Goal: Transaction & Acquisition: Purchase product/service

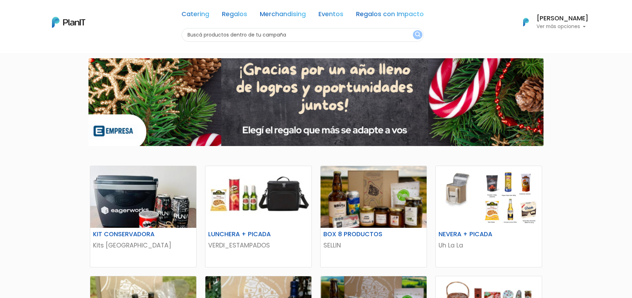
click at [203, 12] on link "Catering" at bounding box center [196, 15] width 28 height 8
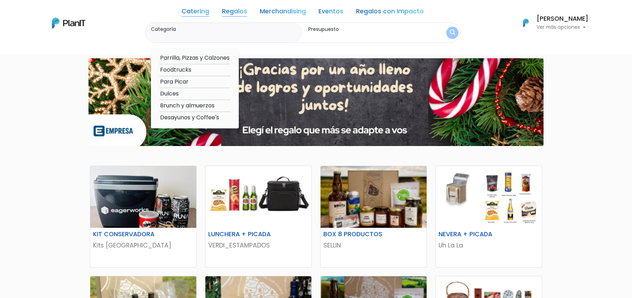
click at [192, 115] on option "Desayunos y Coffee's" at bounding box center [194, 117] width 71 height 9
type input "Desayunos y Coffee's"
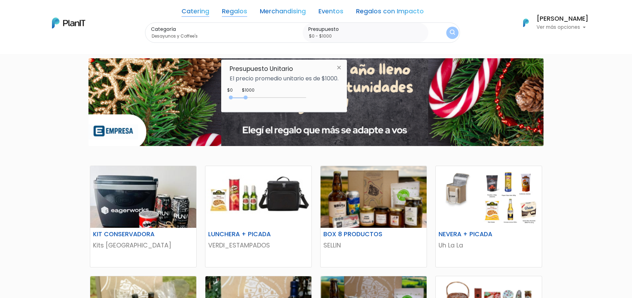
click at [247, 97] on div at bounding box center [246, 98] width 4 height 4
click at [289, 97] on div "0 : 3850 0 3850" at bounding box center [270, 99] width 74 height 7
type input "$0 - $4800"
drag, startPoint x: 289, startPoint y: 97, endPoint x: 303, endPoint y: 97, distance: 14.1
click at [299, 97] on div at bounding box center [297, 98] width 4 height 4
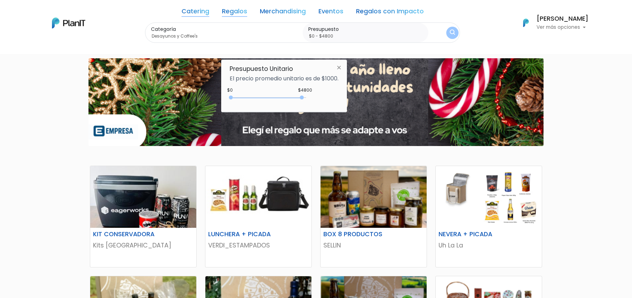
click at [453, 28] on button "submit" at bounding box center [453, 33] width 18 height 18
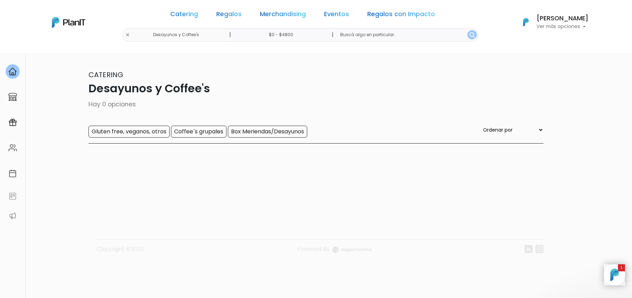
click at [468, 36] on button "submit" at bounding box center [472, 34] width 9 height 9
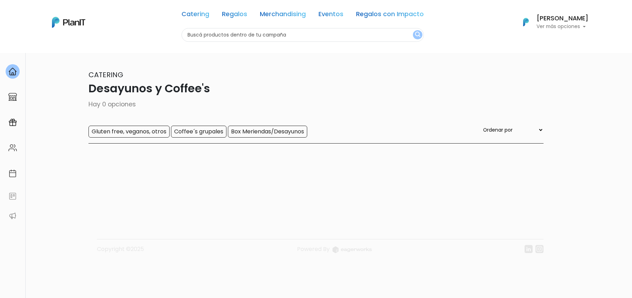
click at [145, 36] on div "Catering Regalos Merchandising Eventos Regalos con Impacto Desayunos y Coffee's…" at bounding box center [316, 22] width 562 height 39
click at [195, 21] on div "Catering Regalos Merchandising Eventos Regalos con Impacto" at bounding box center [303, 15] width 242 height 25
click at [195, 13] on link "Catering" at bounding box center [196, 15] width 28 height 8
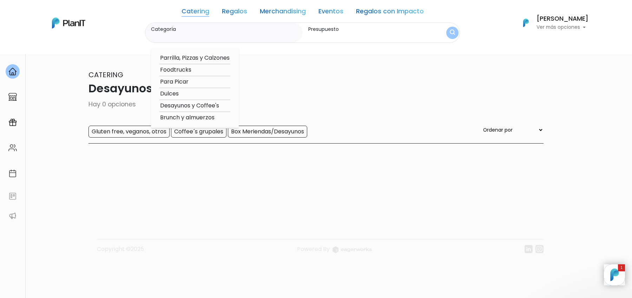
click at [185, 107] on option "Desayunos y Coffee's" at bounding box center [194, 106] width 71 height 9
type input "Desayunos y Coffee's"
type input "$0 - $4800"
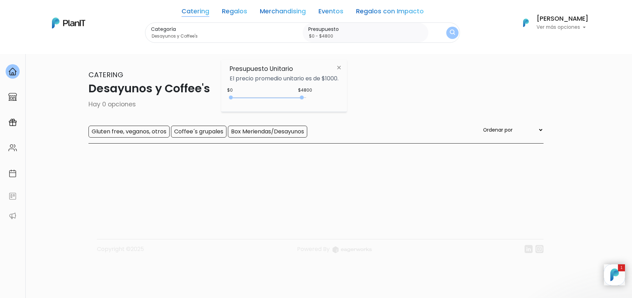
click at [448, 37] on button "submit" at bounding box center [453, 33] width 12 height 12
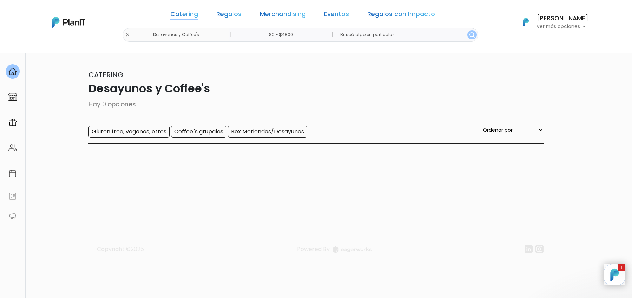
click at [196, 14] on link "Catering" at bounding box center [184, 15] width 28 height 8
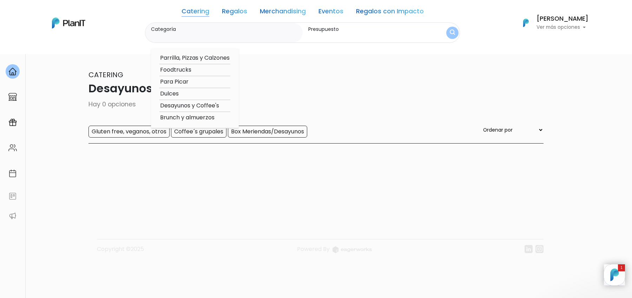
click at [187, 105] on option "Desayunos y Coffee's" at bounding box center [194, 106] width 71 height 9
type input "Desayunos y Coffee's"
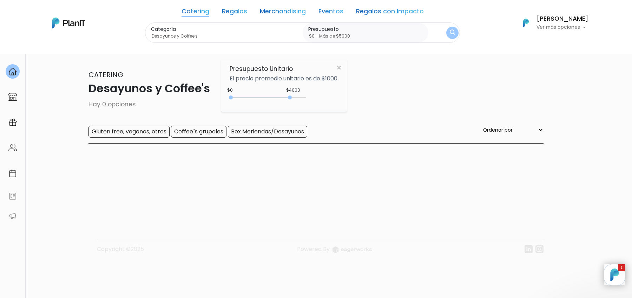
type input "$0 - Más de $5000"
drag, startPoint x: 300, startPoint y: 97, endPoint x: 352, endPoint y: 86, distance: 52.8
click at [352, 86] on body "Catering Regalos Merchandising Eventos Regalos con Impacto Desayunos y Coffee's…" at bounding box center [316, 149] width 632 height 298
click at [450, 31] on img "submit" at bounding box center [452, 33] width 5 height 7
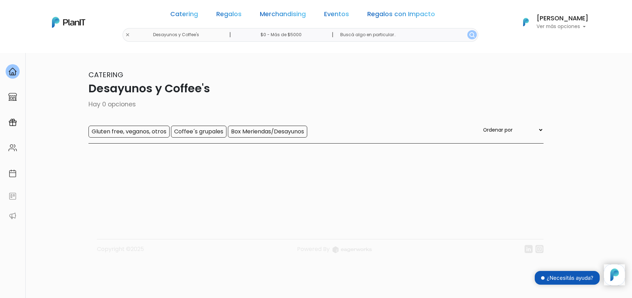
click at [281, 41] on input "$0 - Más de $5000" at bounding box center [282, 35] width 107 height 14
type input "$0 - $1000"
click at [235, 14] on link "Regalos" at bounding box center [228, 15] width 25 height 8
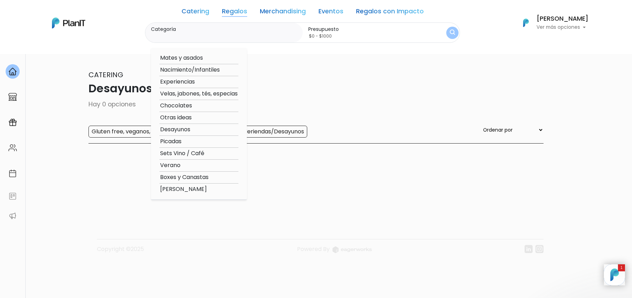
click at [192, 176] on option "Boxes y Canastas" at bounding box center [198, 177] width 79 height 9
type input "Boxes y Canastas"
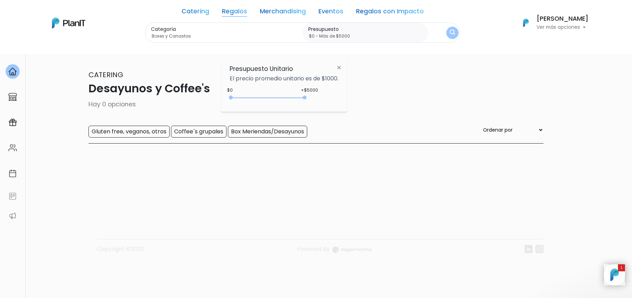
type input "$0 - Más de $5000"
drag, startPoint x: 245, startPoint y: 98, endPoint x: 316, endPoint y: 106, distance: 71.8
click at [316, 106] on div "Presupuesto Unitario El precio promedio unitario es de $1000. +$5000 $0 0 : 500…" at bounding box center [284, 86] width 126 height 52
click at [450, 34] on img "submit" at bounding box center [452, 33] width 5 height 7
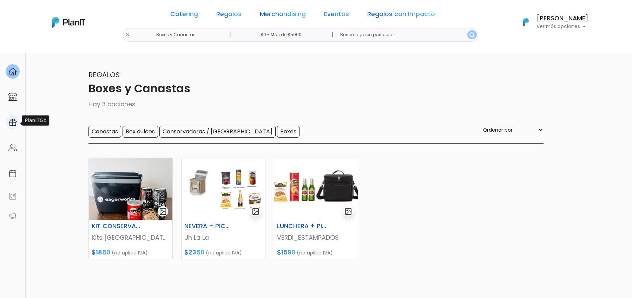
click at [13, 125] on img at bounding box center [12, 122] width 8 height 8
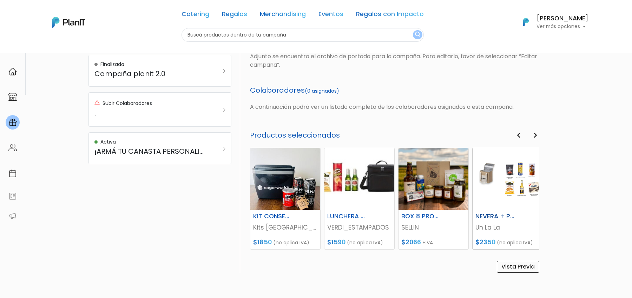
scroll to position [261, 0]
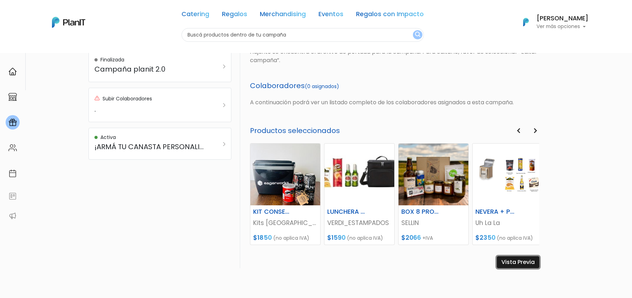
click at [510, 265] on link "Vista Previa" at bounding box center [518, 262] width 43 height 12
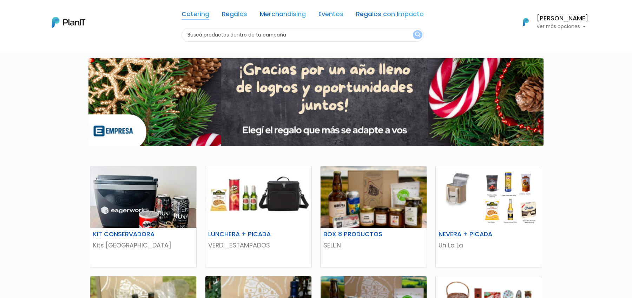
click at [198, 15] on link "Catering" at bounding box center [196, 15] width 28 height 8
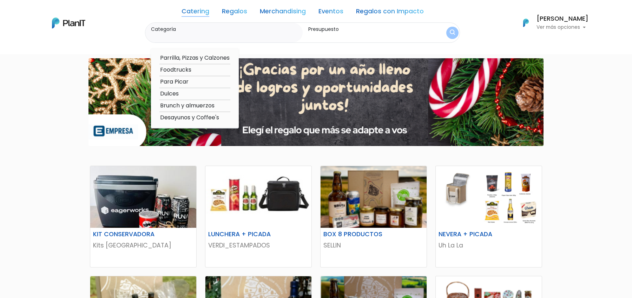
click at [195, 105] on option "Brunch y almuerzos" at bounding box center [194, 106] width 71 height 9
type input "Brunch y almuerzos"
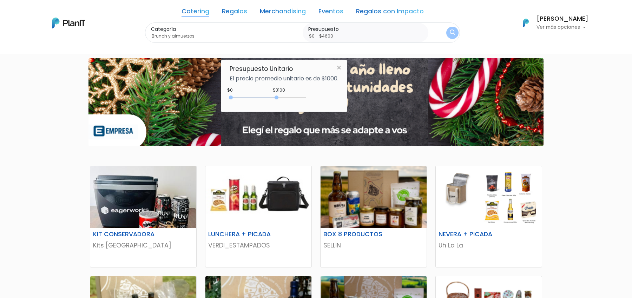
type input "$0 - Más de $5000"
drag, startPoint x: 247, startPoint y: 96, endPoint x: 309, endPoint y: 96, distance: 61.8
click at [309, 96] on div "$3100 $0 0 : 3100 0 3100 0,5000" at bounding box center [284, 99] width 109 height 14
click at [450, 29] on img "submit" at bounding box center [453, 33] width 6 height 8
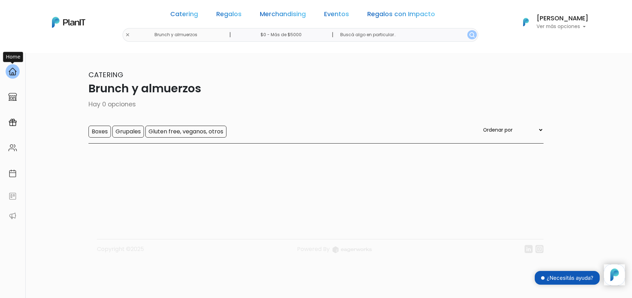
click at [10, 74] on img at bounding box center [12, 71] width 8 height 8
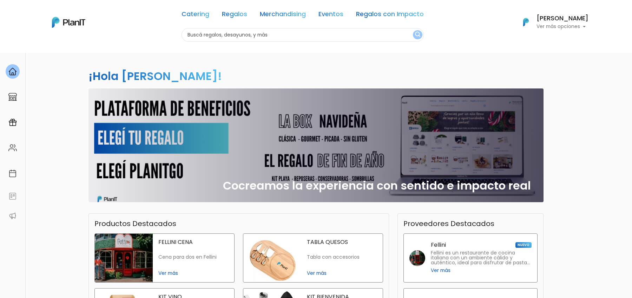
click at [205, 14] on link "Catering" at bounding box center [196, 15] width 28 height 8
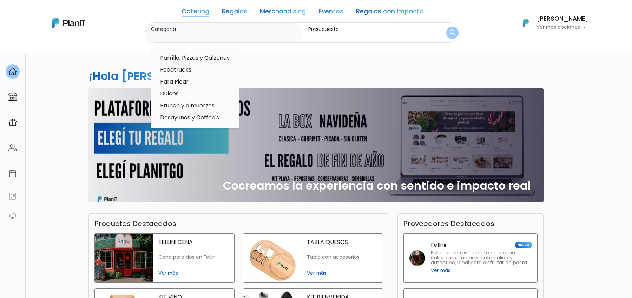
click at [174, 103] on option "Brunch y almuerzos" at bounding box center [194, 106] width 71 height 9
type input "Brunch y almuerzos"
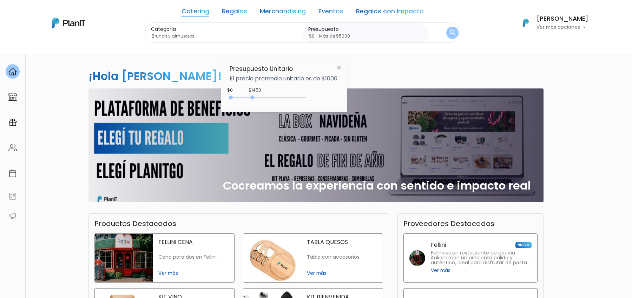
drag, startPoint x: 247, startPoint y: 96, endPoint x: 317, endPoint y: 96, distance: 70.3
click at [317, 96] on div "$1450 $0 0 : 1450 0 1450 0,5000" at bounding box center [284, 99] width 109 height 14
type input "$0 - Más de $5000"
click at [445, 32] on button "submit" at bounding box center [452, 32] width 15 height 15
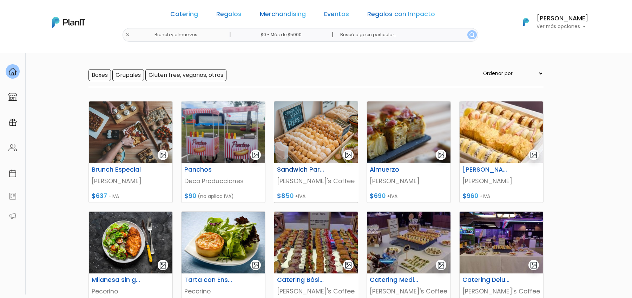
scroll to position [57, 0]
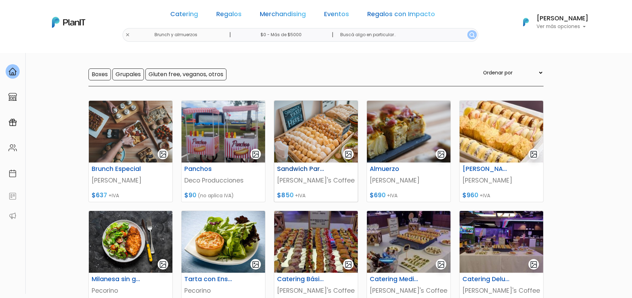
click at [325, 123] on img at bounding box center [316, 132] width 84 height 62
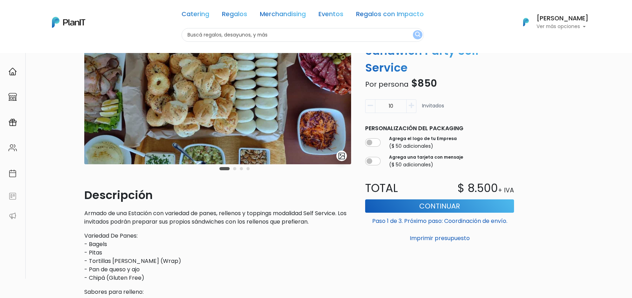
scroll to position [76, 0]
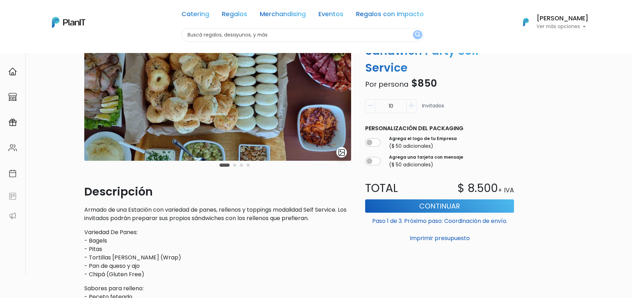
click at [411, 109] on button "button" at bounding box center [412, 106] width 10 height 14
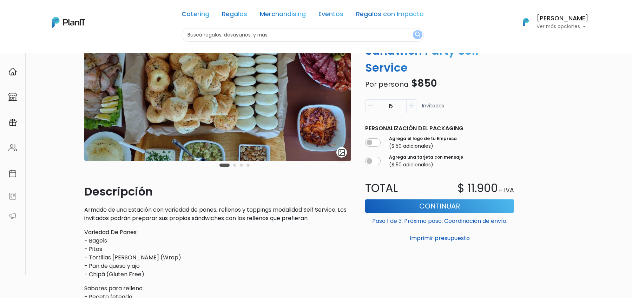
click at [411, 109] on button "button" at bounding box center [412, 106] width 10 height 14
type input "17"
click at [198, 16] on link "Catering" at bounding box center [196, 15] width 28 height 8
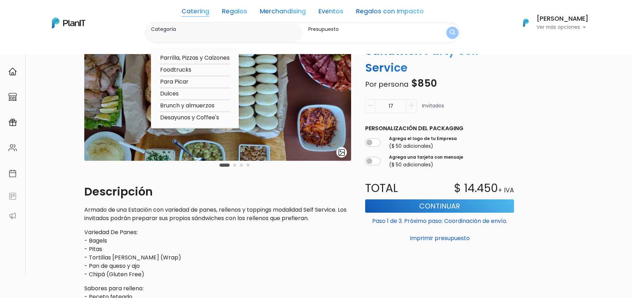
click at [238, 8] on link "Regalos" at bounding box center [234, 12] width 25 height 8
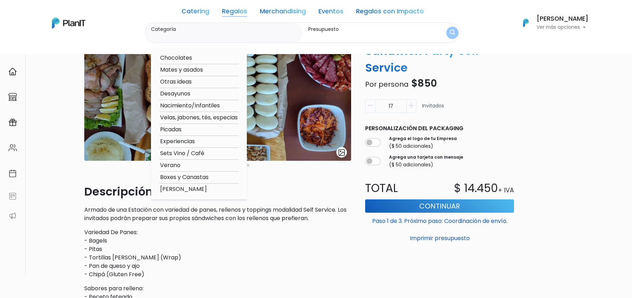
click at [335, 13] on link "Eventos" at bounding box center [331, 12] width 25 height 8
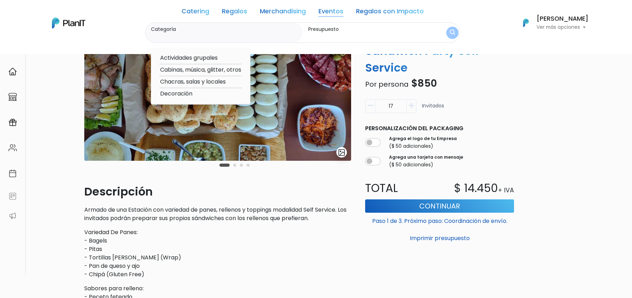
click at [521, 107] on div "Catering Brunch y almuerzos slide 2 of 4 Descripción Armado de una Estación con…" at bounding box center [316, 207] width 472 height 426
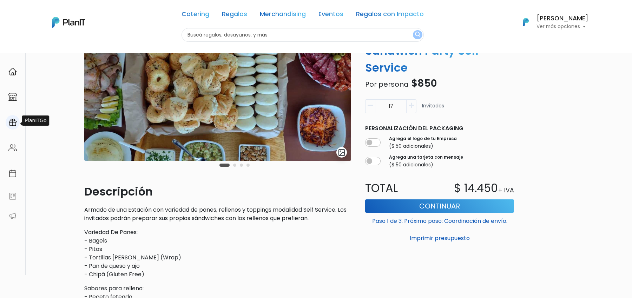
click at [14, 124] on img at bounding box center [12, 122] width 8 height 8
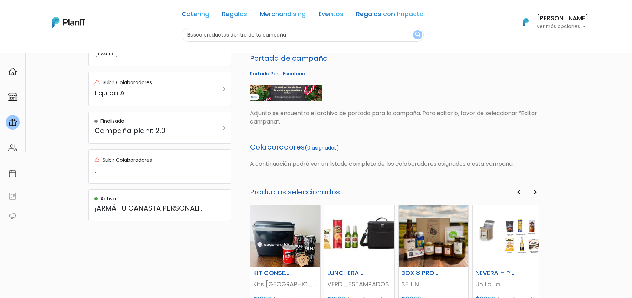
scroll to position [270, 0]
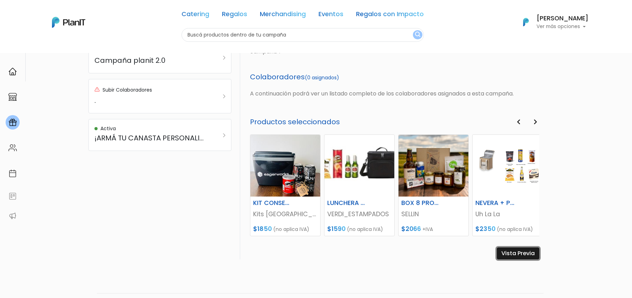
click at [513, 254] on link "Vista Previa" at bounding box center [518, 254] width 43 height 12
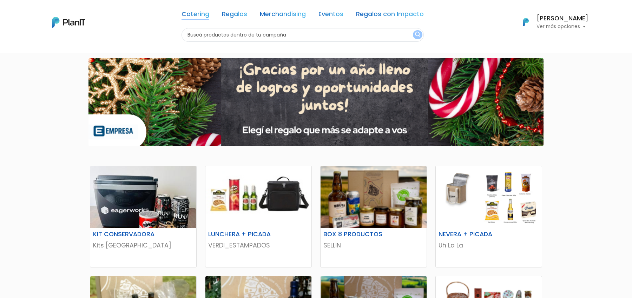
click at [200, 12] on link "Catering" at bounding box center [196, 15] width 28 height 8
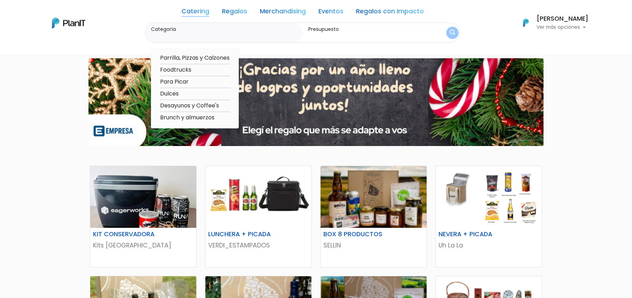
click at [186, 105] on option "Desayunos y Coffee's" at bounding box center [194, 106] width 71 height 9
type input "Desayunos y Coffee's"
type input "$0 - $1000"
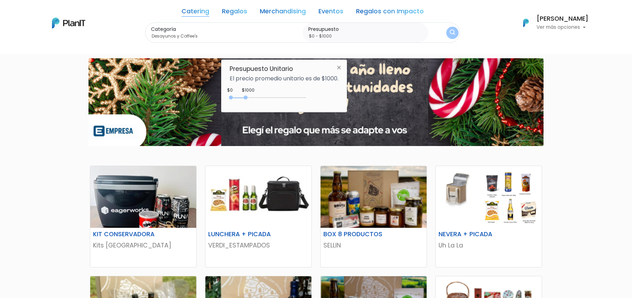
click at [318, 93] on div "$1000 $0 0 : 1000 0 1000 0,1000" at bounding box center [284, 99] width 109 height 14
click at [306, 98] on div "0 : 4950 0 4950" at bounding box center [270, 99] width 74 height 7
click at [344, 29] on label "Presupuesto" at bounding box center [366, 29] width 117 height 7
click at [344, 33] on input "$0 - $1000" at bounding box center [366, 36] width 117 height 7
click at [449, 29] on img "submit" at bounding box center [452, 32] width 7 height 9
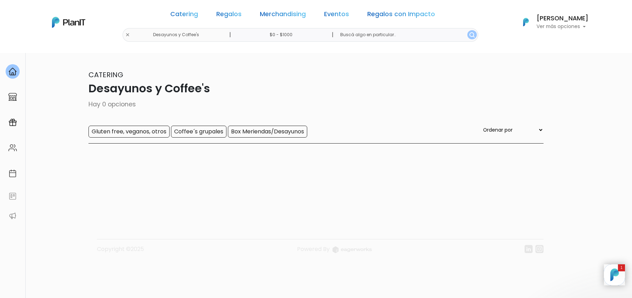
click at [193, 20] on div "Catering Regalos Merchandising Eventos Regalos con Impacto" at bounding box center [303, 15] width 271 height 25
click at [196, 15] on link "Catering" at bounding box center [184, 15] width 28 height 8
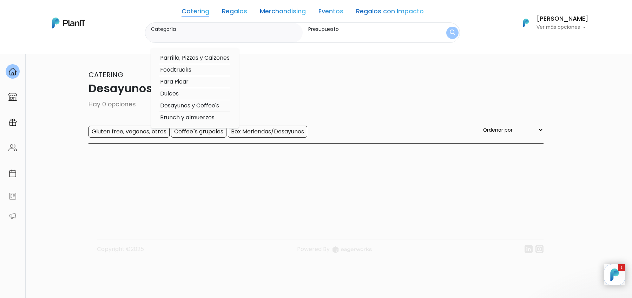
click at [196, 15] on link "Catering" at bounding box center [196, 12] width 28 height 8
click at [176, 82] on option "Para Picar" at bounding box center [194, 82] width 71 height 9
type input "Para Picar"
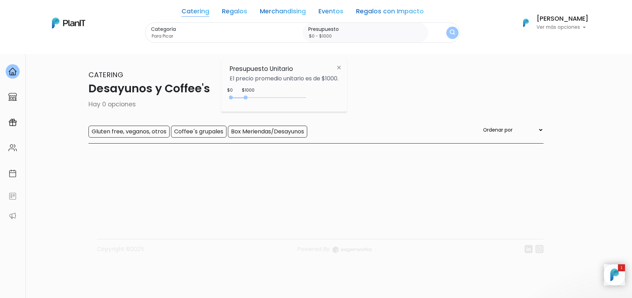
click at [247, 97] on div "0 : 1000 0 1000" at bounding box center [270, 99] width 74 height 7
click at [263, 97] on div "0 : 1000 0 1000" at bounding box center [270, 99] width 74 height 7
click at [263, 97] on div at bounding box center [262, 98] width 4 height 4
type input "$0 - Más de $5000"
drag, startPoint x: 263, startPoint y: 97, endPoint x: 337, endPoint y: 96, distance: 73.1
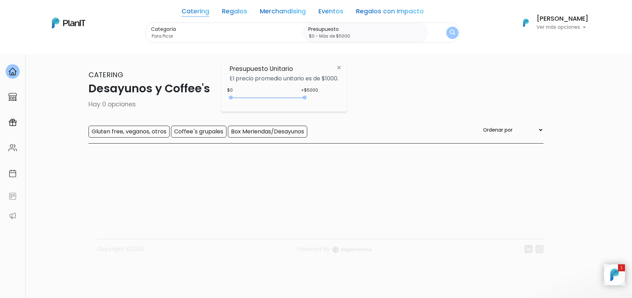
click at [337, 96] on div "+$5000 $0 0 : 5000 0 5000 0,5000" at bounding box center [284, 99] width 109 height 14
click at [304, 91] on div "+$5000" at bounding box center [309, 90] width 17 height 6
click at [444, 38] on button "submit" at bounding box center [452, 32] width 17 height 17
click at [446, 38] on button "submit" at bounding box center [453, 33] width 14 height 14
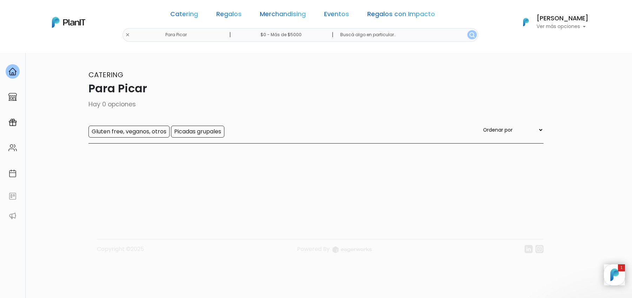
click at [552, 22] on h6 "[PERSON_NAME]" at bounding box center [563, 18] width 52 height 6
click at [540, 105] on link "Cerrar Sesión" at bounding box center [557, 104] width 63 height 14
